Goal: Information Seeking & Learning: Learn about a topic

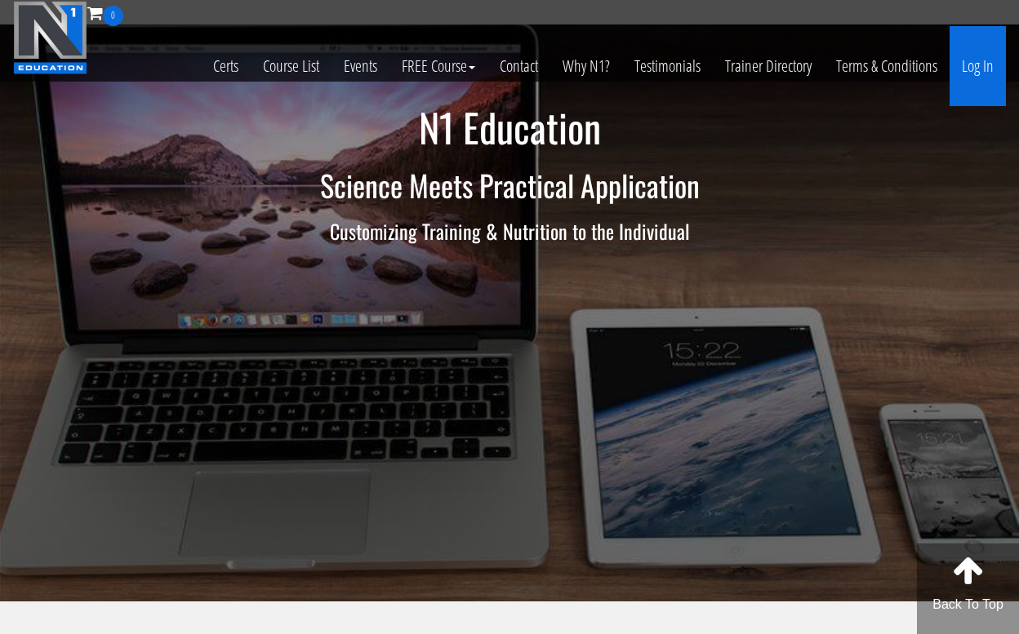
click at [977, 65] on link "Log In" at bounding box center [978, 66] width 56 height 80
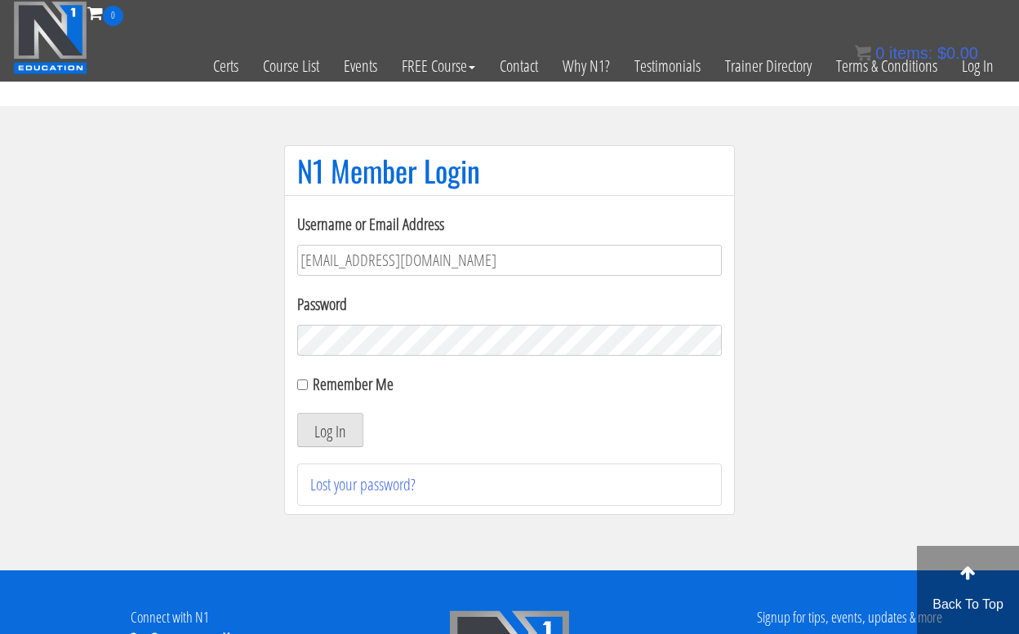
type input "jweimar@mac.com"
click at [330, 430] on button "Log In" at bounding box center [330, 430] width 66 height 34
click at [332, 425] on button "Log In" at bounding box center [330, 430] width 66 height 34
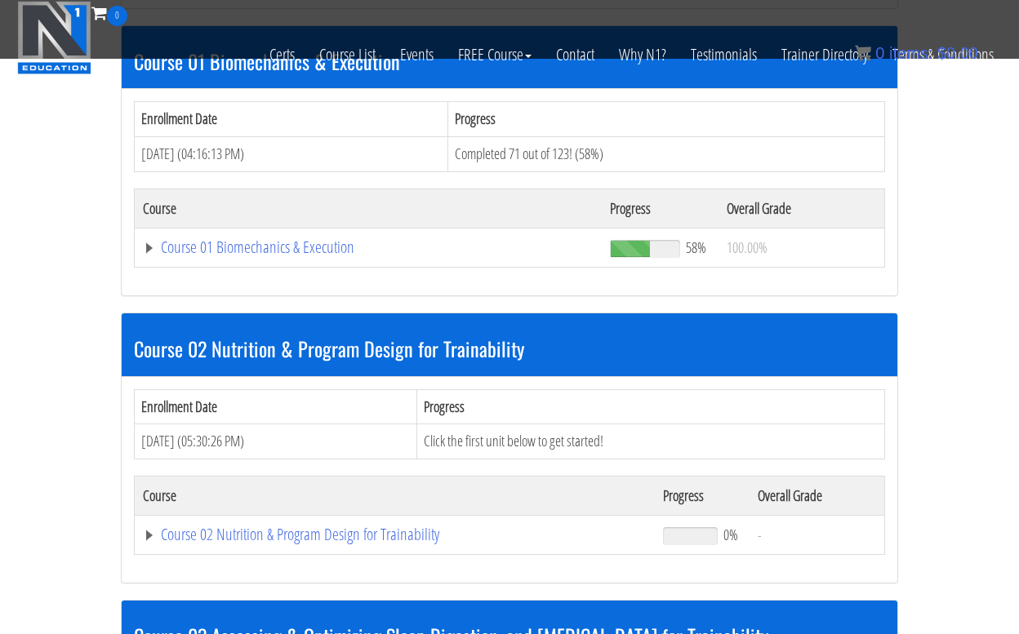
scroll to position [505, 0]
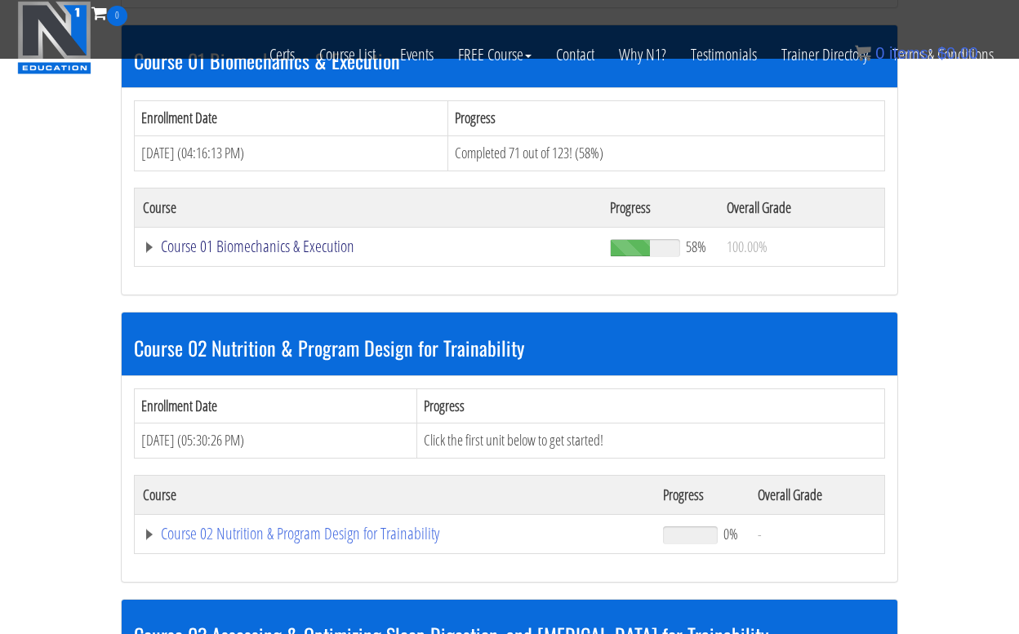
click at [233, 244] on link "Course 01 Biomechanics & Execution" at bounding box center [368, 246] width 451 height 16
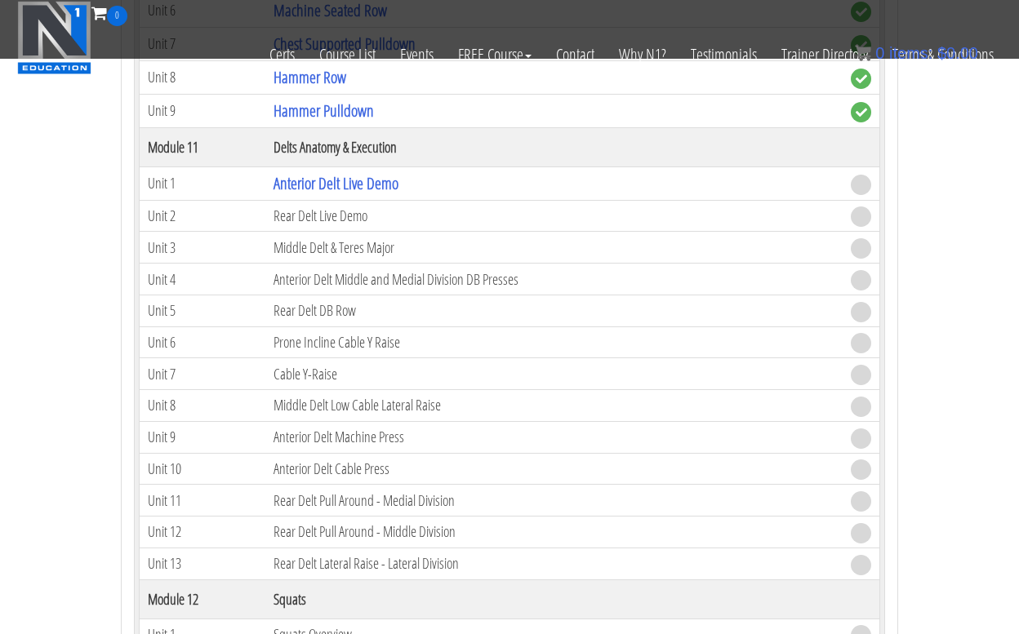
scroll to position [3443, 0]
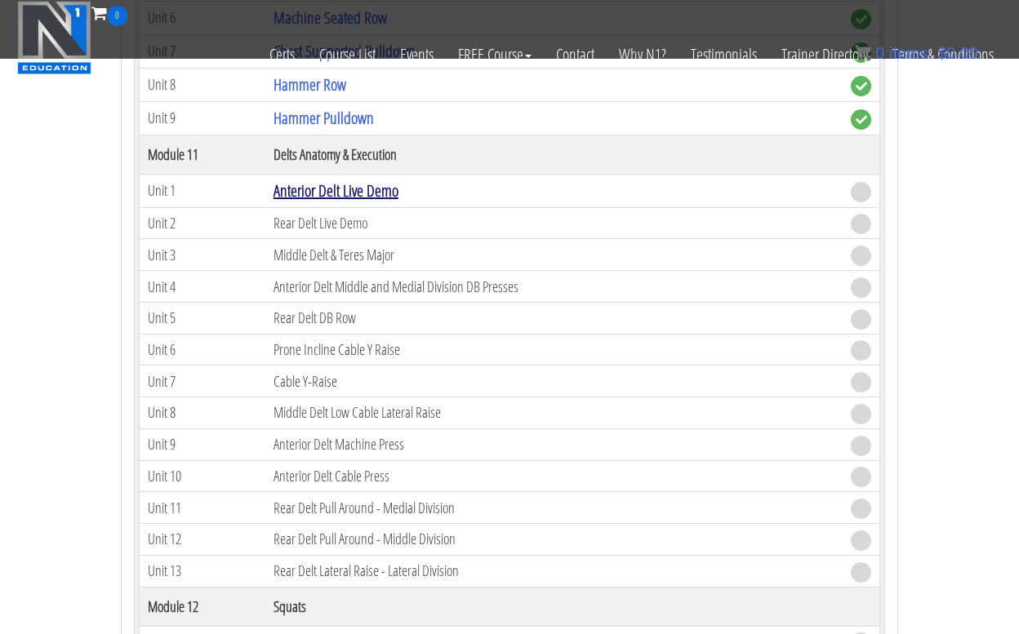
click at [318, 190] on link "Anterior Delt Live Demo" at bounding box center [336, 191] width 125 height 22
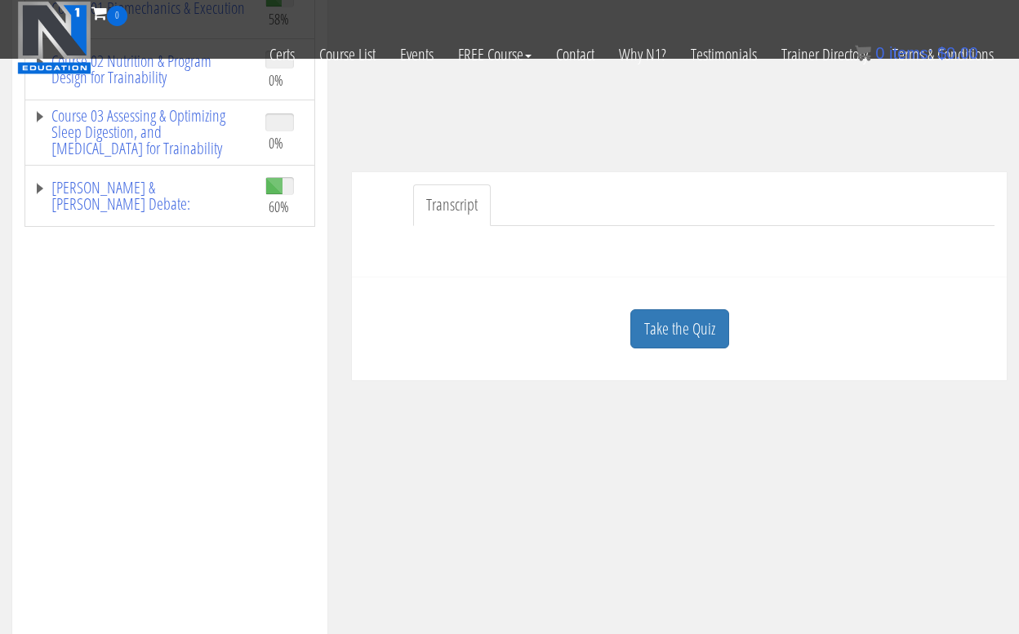
scroll to position [307, 0]
click at [655, 331] on link "Take the Quiz" at bounding box center [679, 329] width 99 height 40
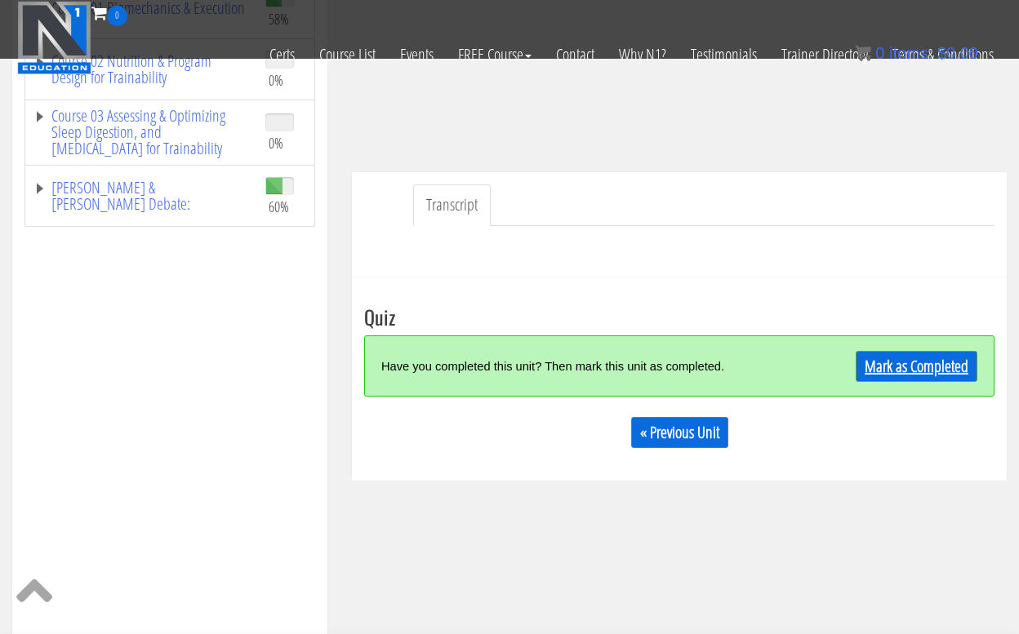
click at [932, 367] on link "Mark as Completed" at bounding box center [917, 366] width 122 height 31
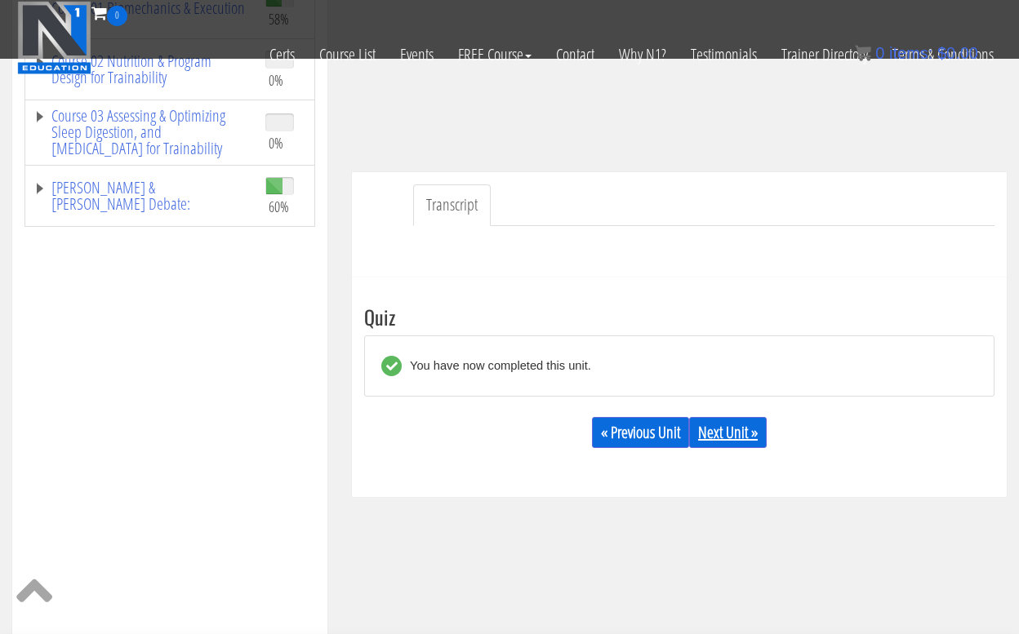
click at [730, 434] on link "Next Unit »" at bounding box center [728, 432] width 78 height 31
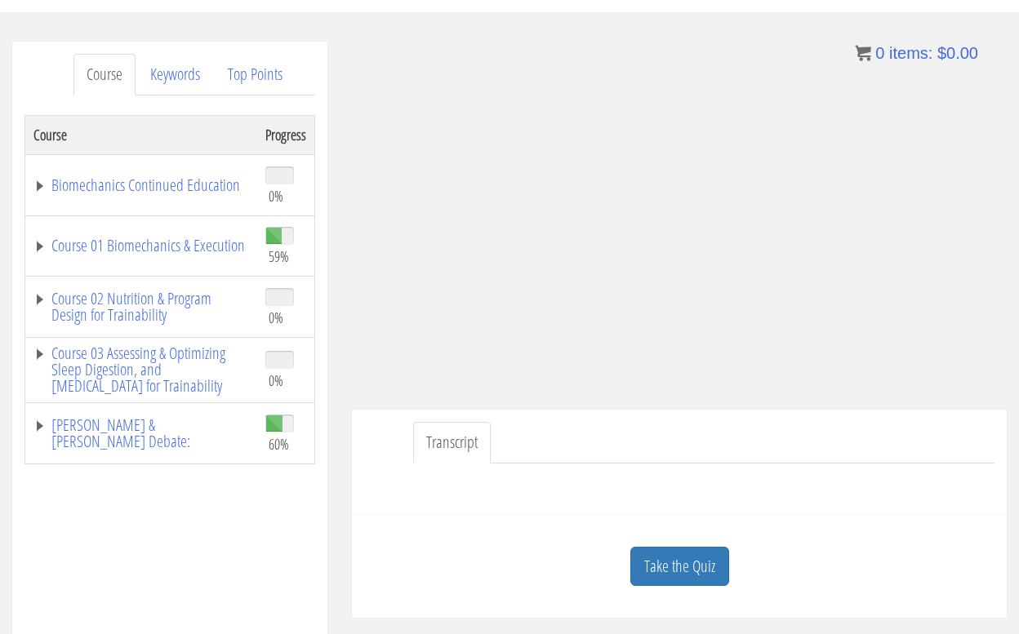
scroll to position [194, 0]
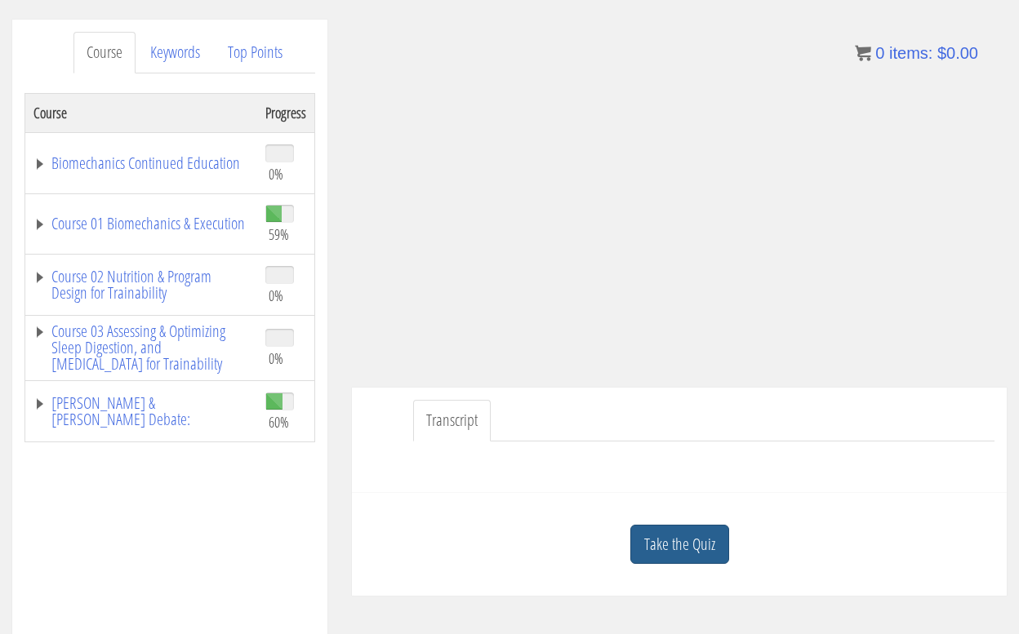
click at [683, 539] on link "Take the Quiz" at bounding box center [679, 545] width 99 height 40
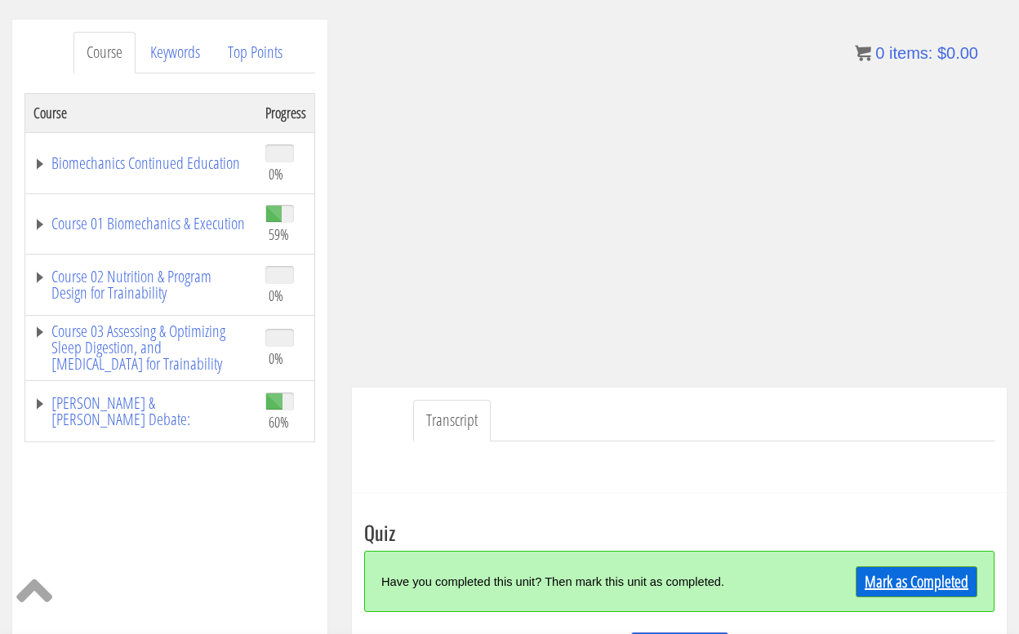
click at [903, 583] on link "Mark as Completed" at bounding box center [917, 582] width 122 height 31
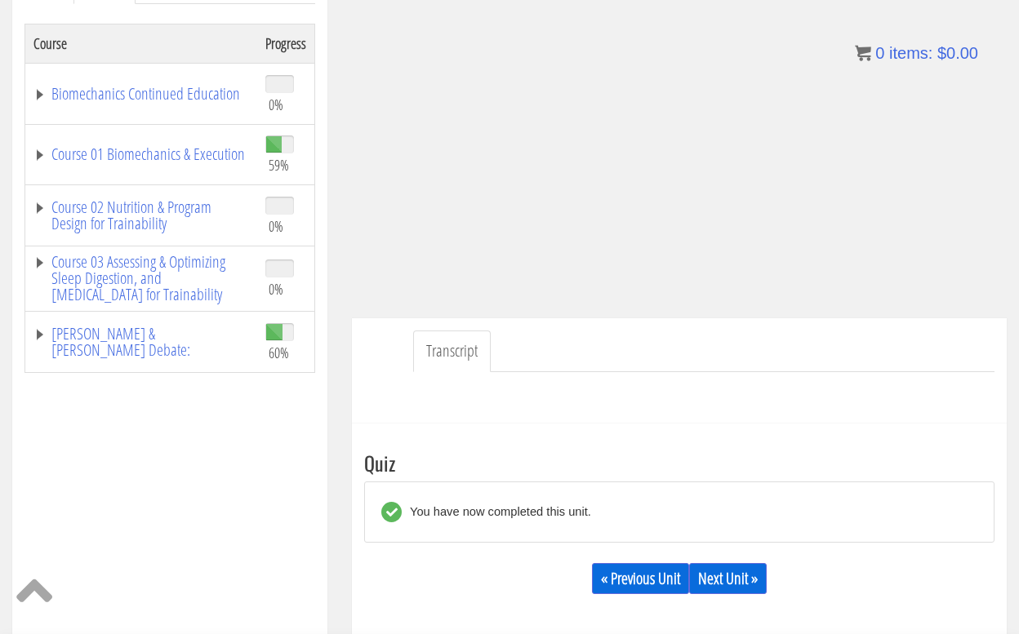
scroll to position [269, 0]
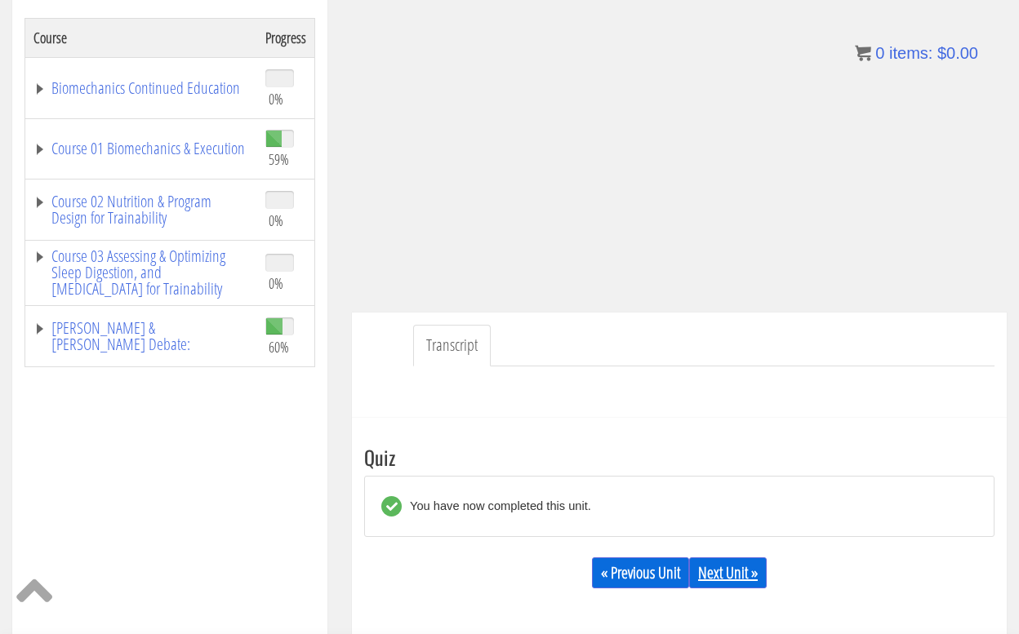
click at [742, 572] on link "Next Unit »" at bounding box center [728, 573] width 78 height 31
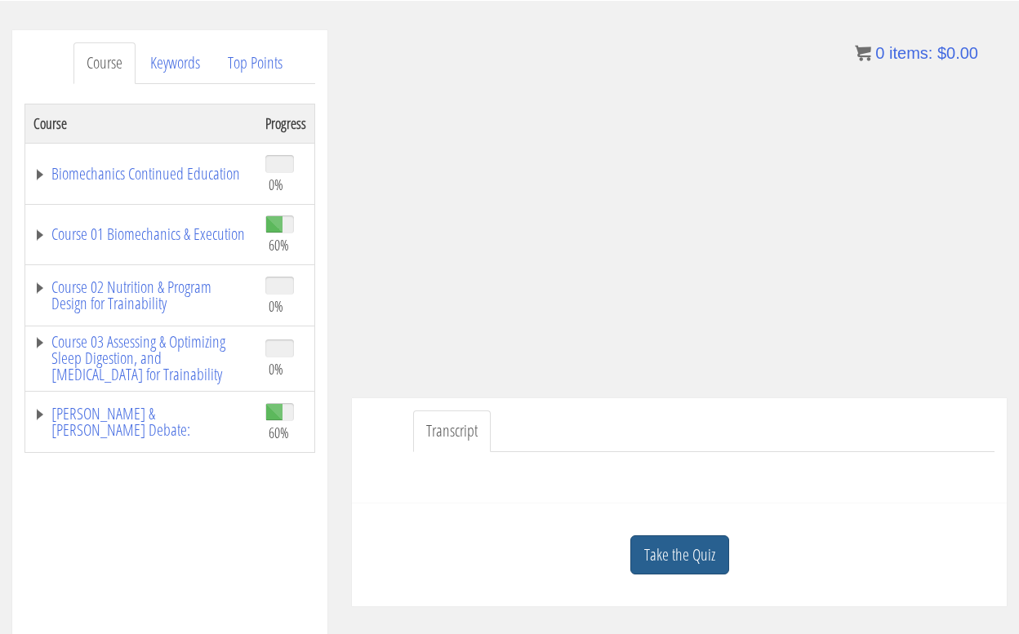
scroll to position [185, 0]
click at [658, 552] on link "Take the Quiz" at bounding box center [679, 555] width 99 height 40
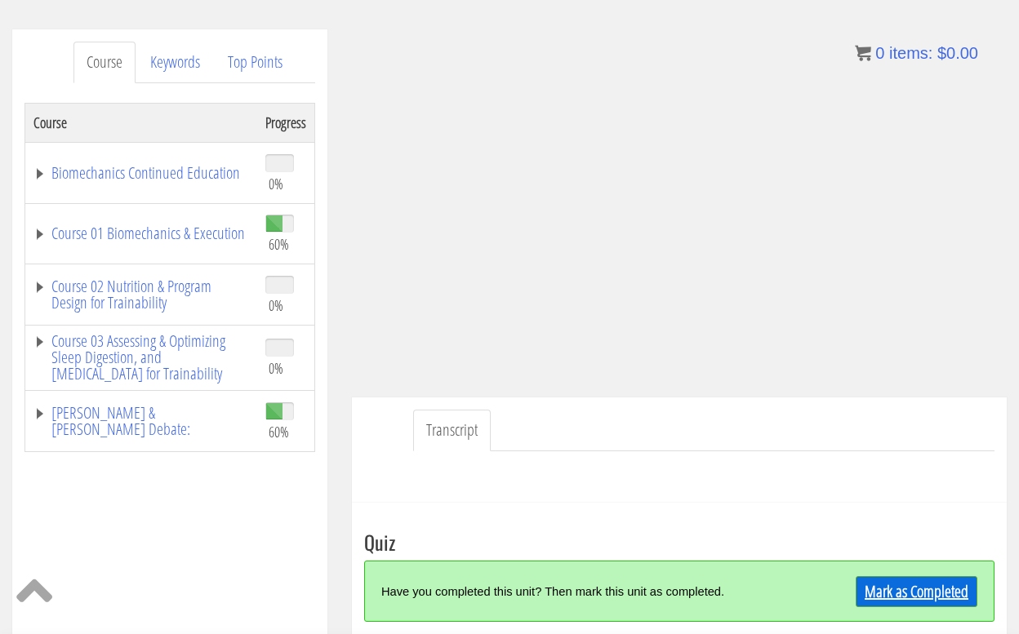
click at [898, 585] on link "Mark as Completed" at bounding box center [917, 591] width 122 height 31
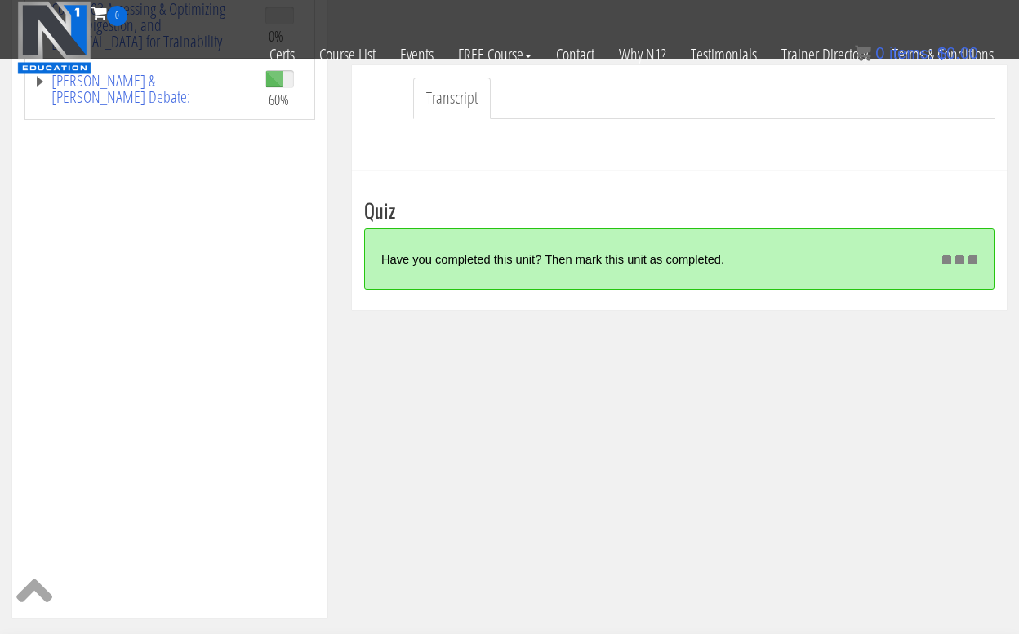
scroll to position [416, 0]
